Goal: Transaction & Acquisition: Purchase product/service

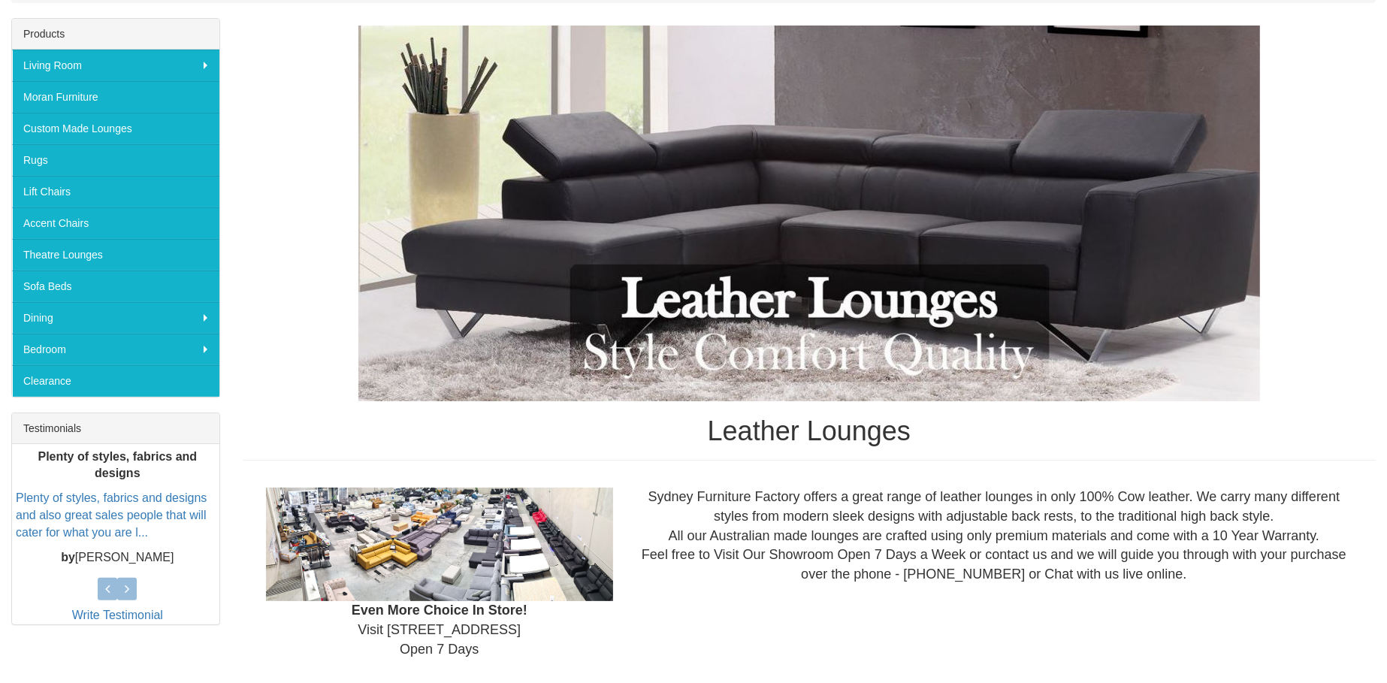
scroll to position [75, 0]
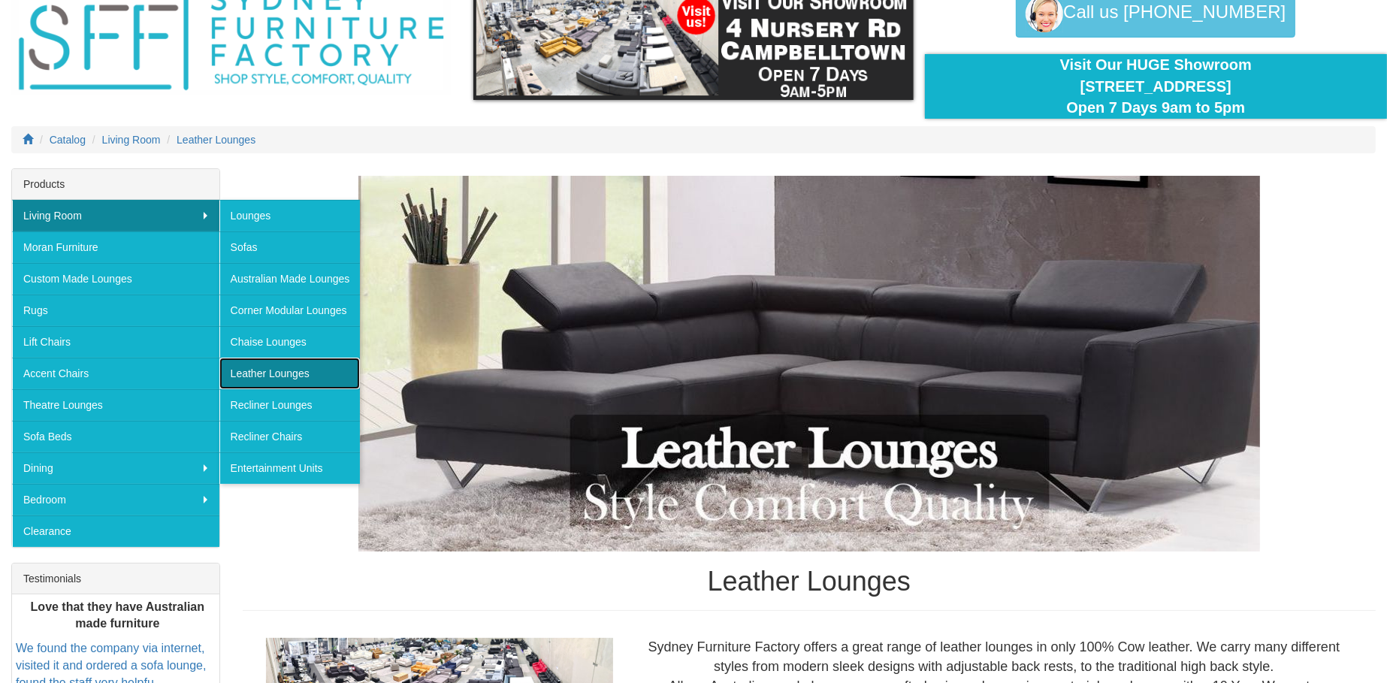
click at [289, 368] on link "Leather Lounges" at bounding box center [289, 374] width 141 height 32
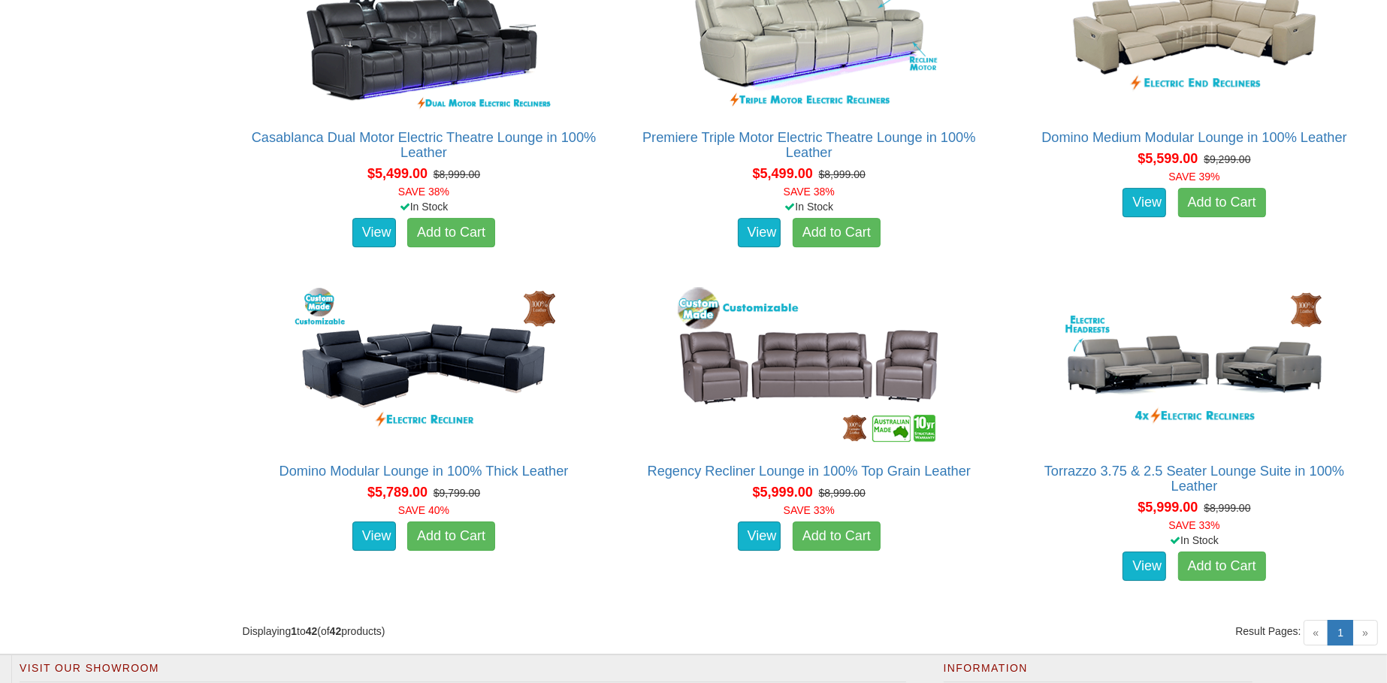
scroll to position [4961, 0]
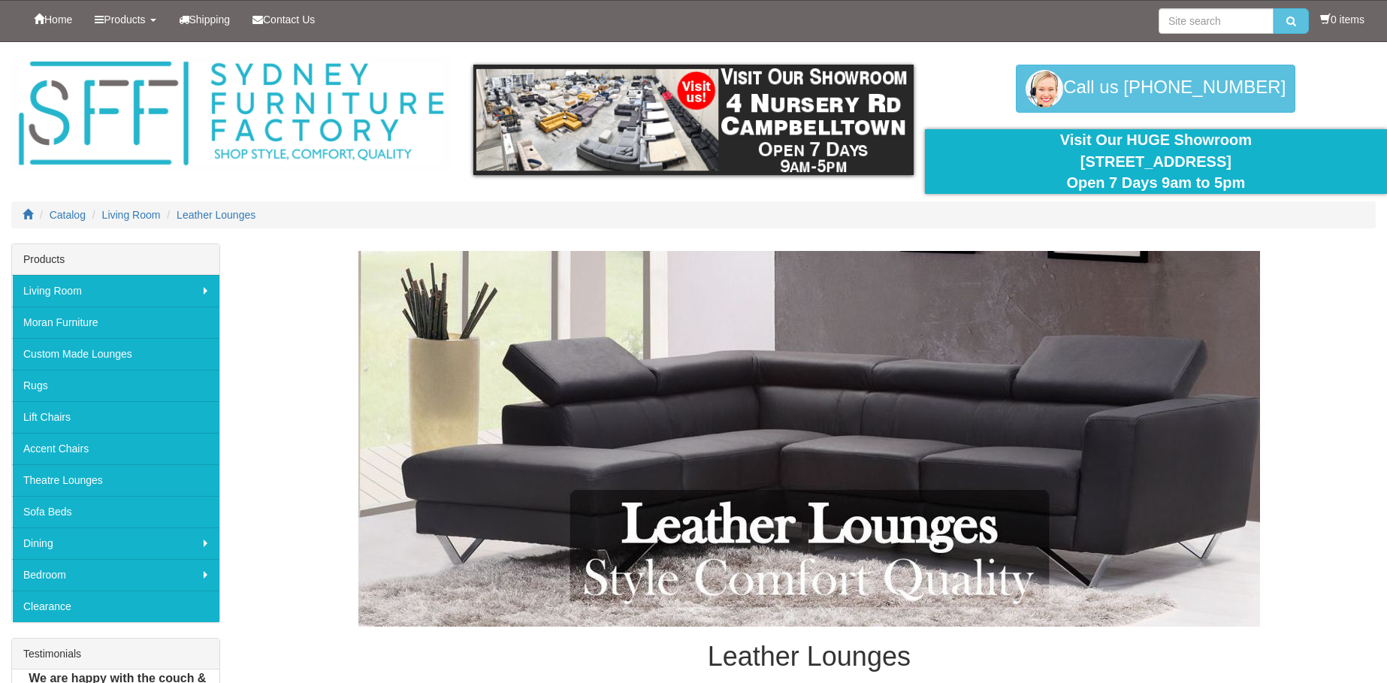
scroll to position [75, 0]
